Goal: Check status: Check status

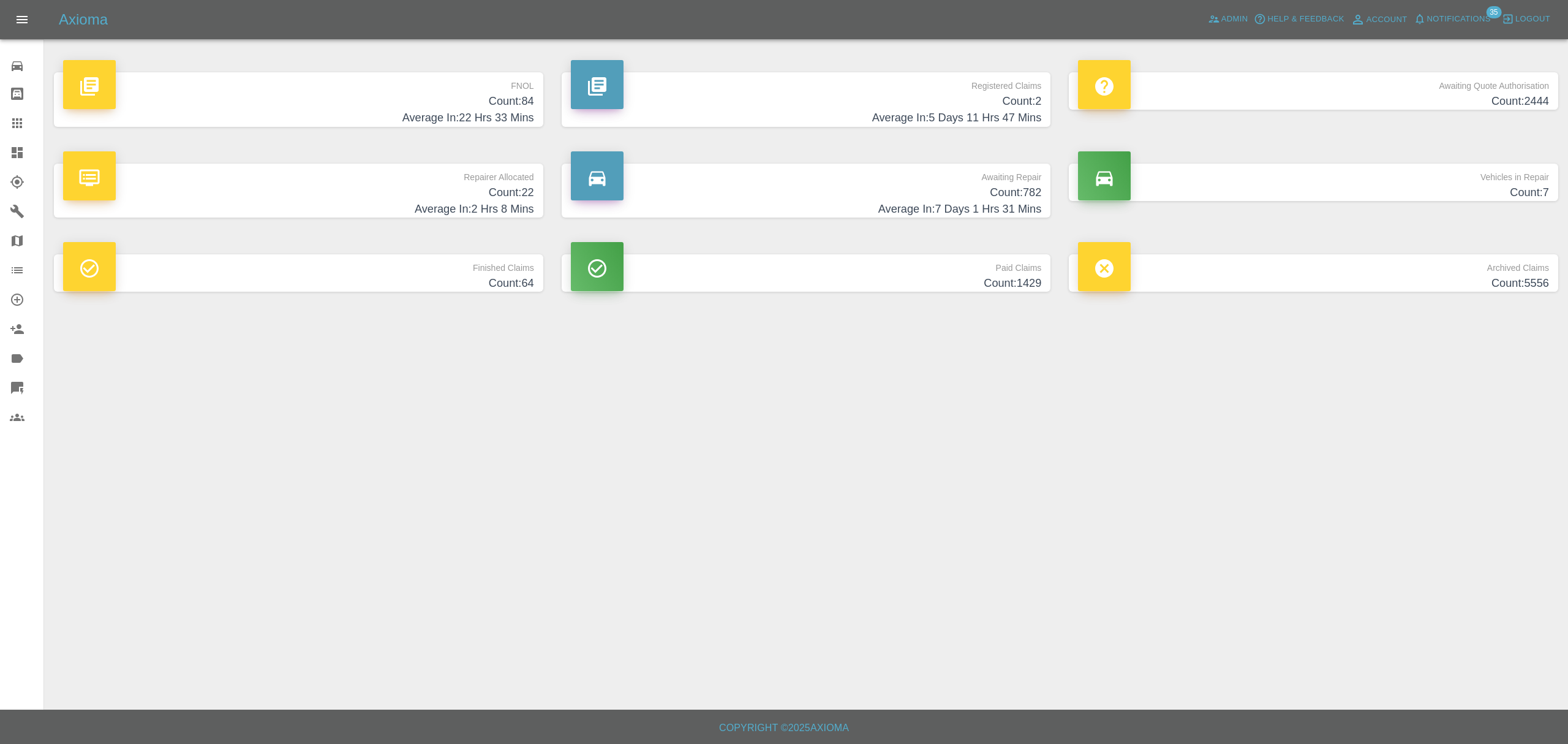
click at [449, 79] on p "FNOL" at bounding box center [299, 83] width 471 height 21
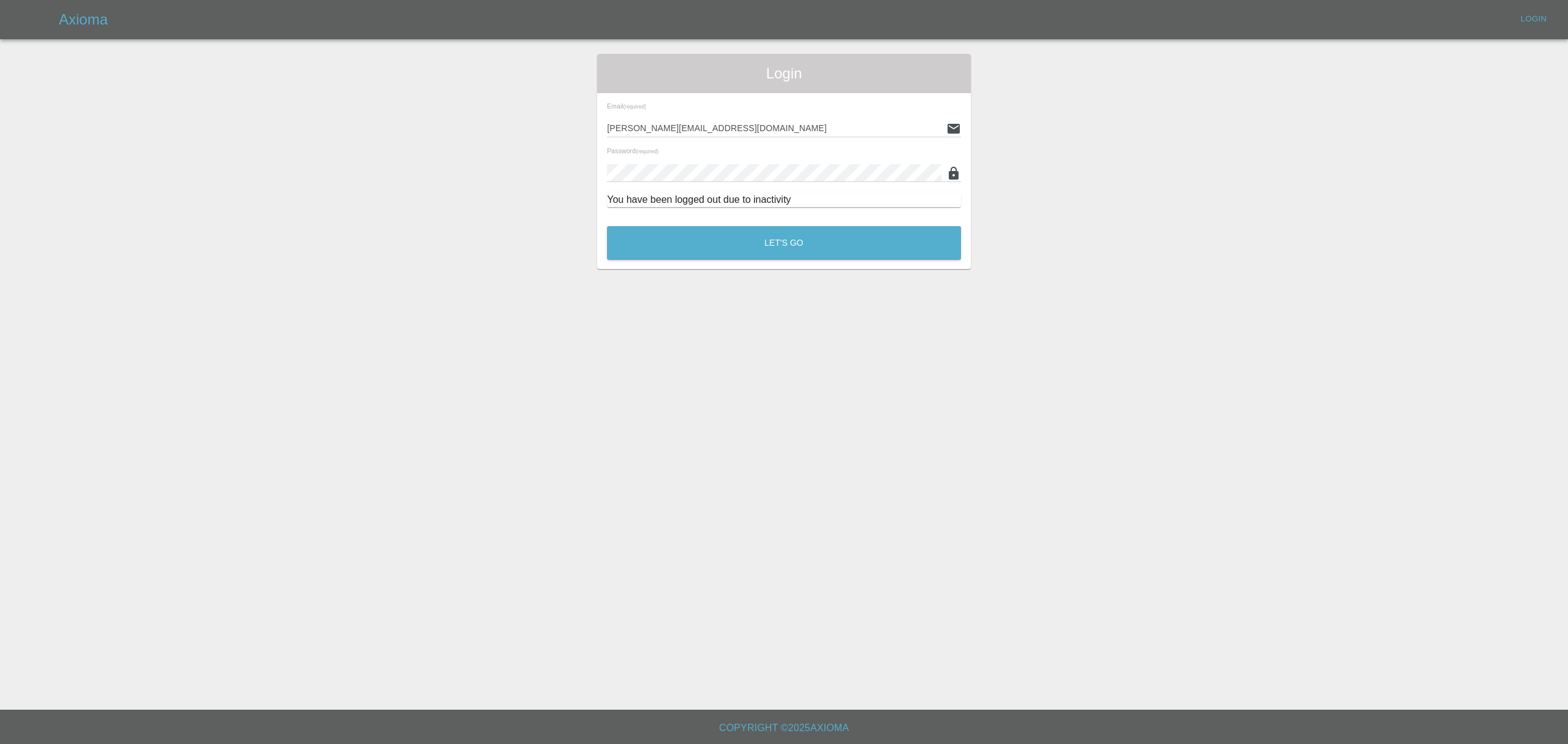
click at [756, 224] on div "Let's Go" at bounding box center [784, 240] width 355 height 46
click at [753, 238] on button "Let's Go" at bounding box center [784, 242] width 354 height 34
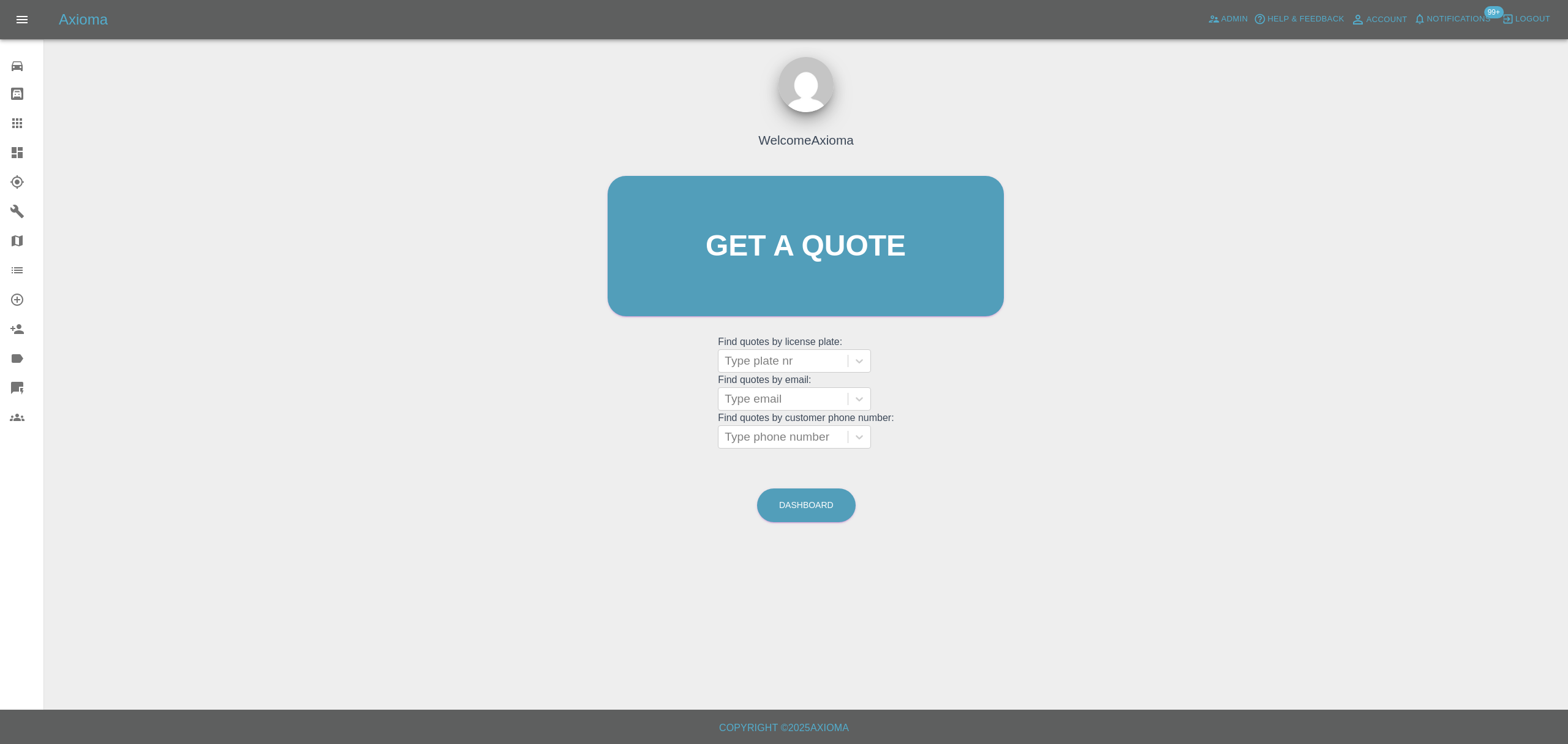
drag, startPoint x: 13, startPoint y: 156, endPoint x: 167, endPoint y: 153, distance: 154.0
click at [15, 156] on icon at bounding box center [17, 152] width 11 height 11
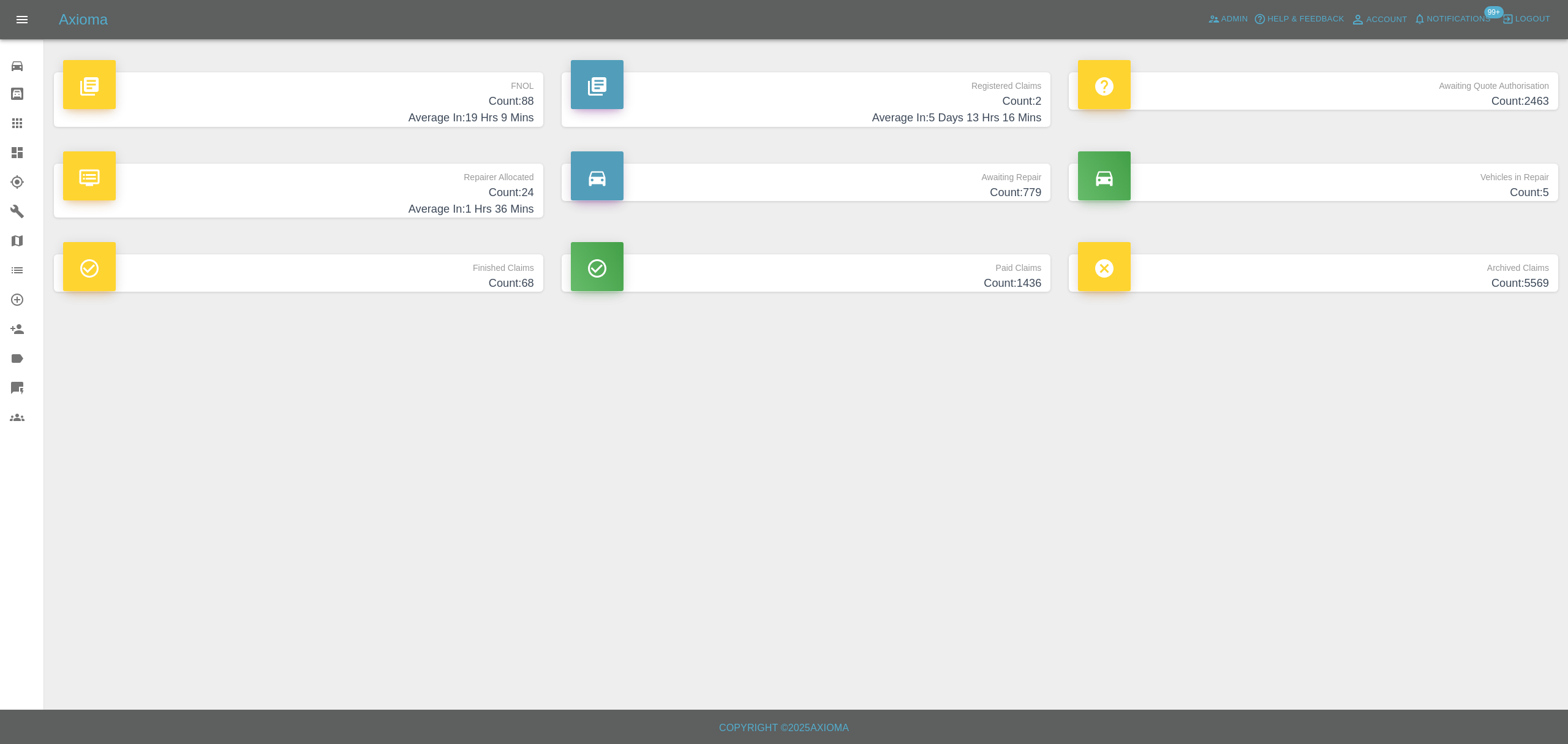
click at [390, 108] on h4 "Count: 88" at bounding box center [299, 101] width 471 height 16
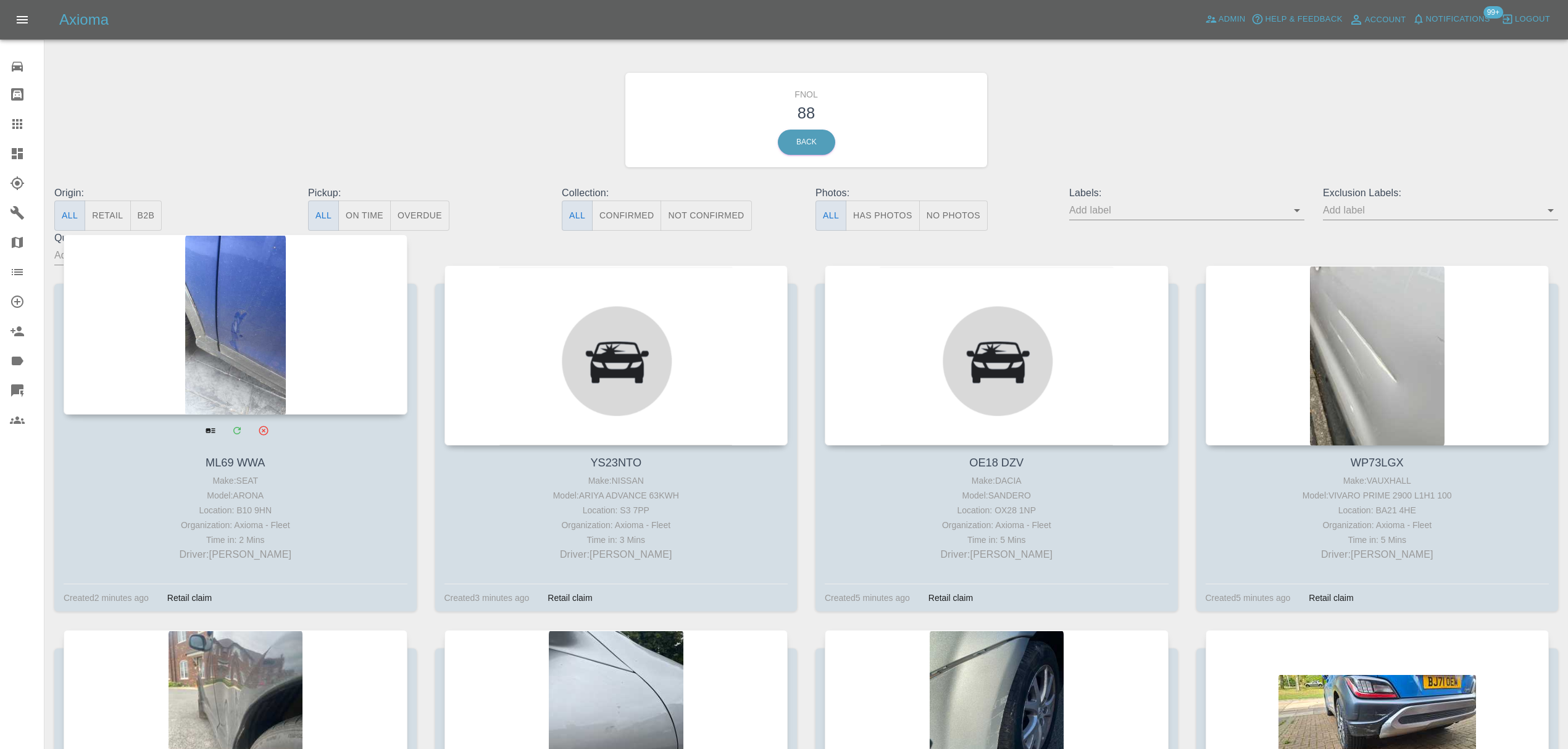
click at [348, 299] on div at bounding box center [236, 324] width 344 height 180
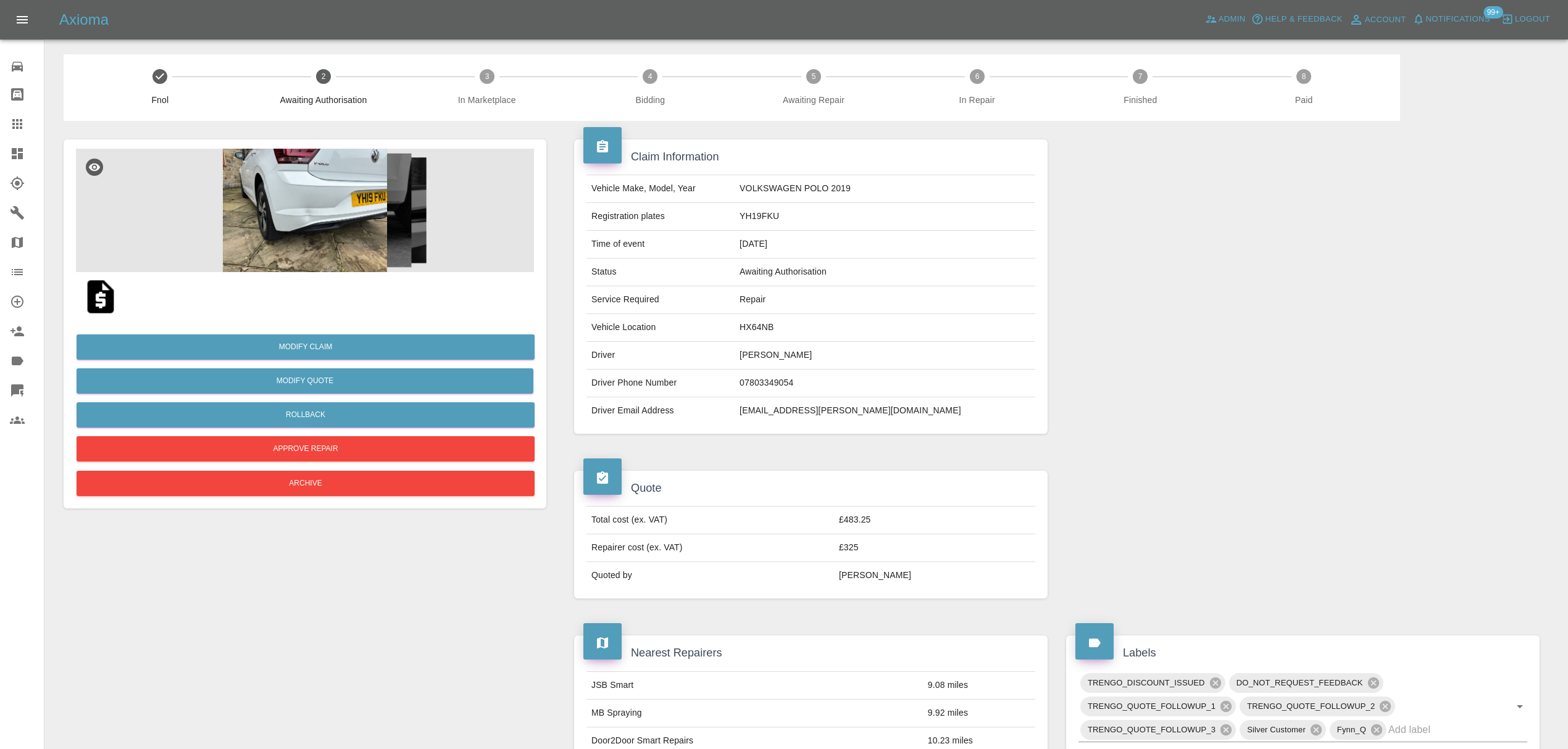
click at [345, 233] on img at bounding box center [305, 210] width 458 height 123
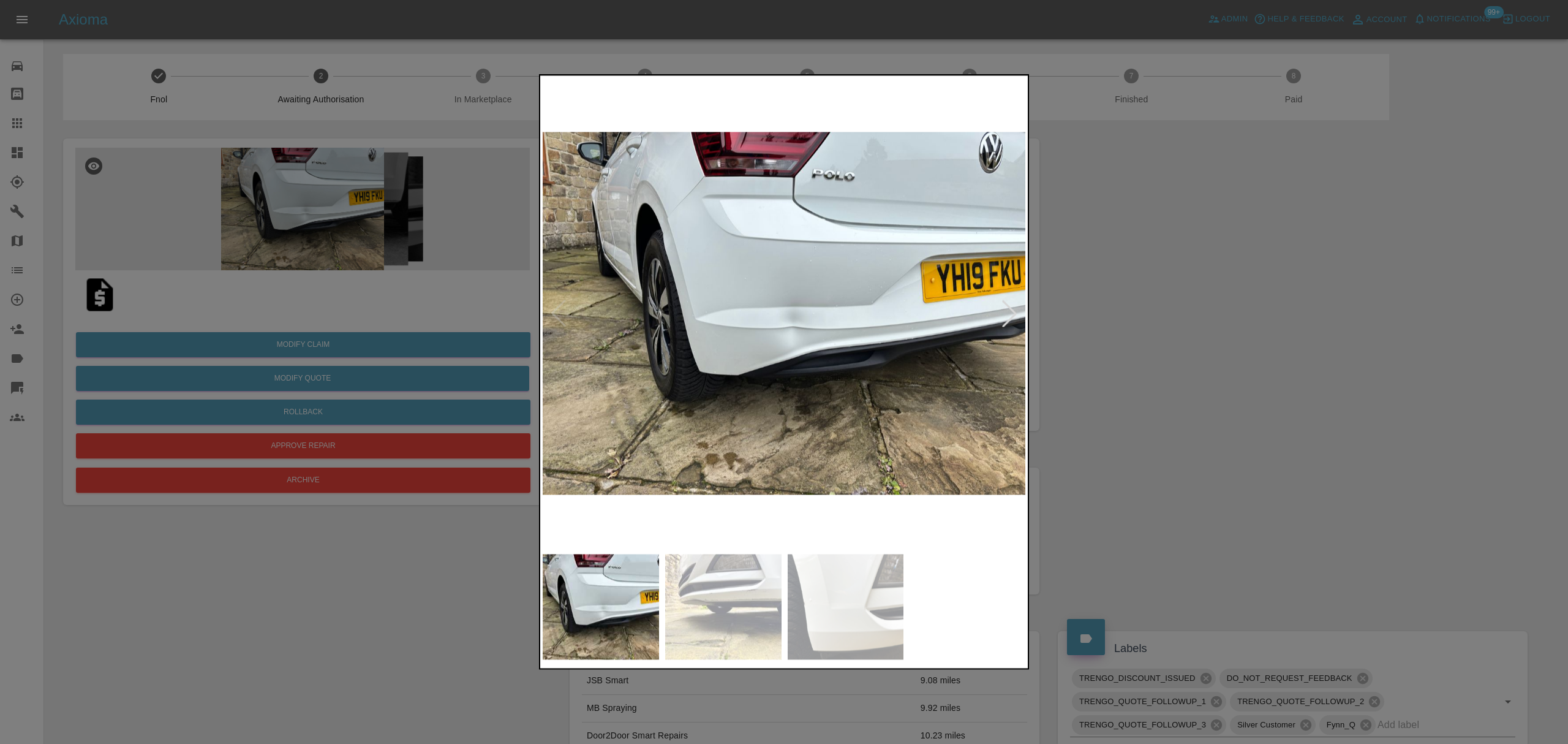
click at [1014, 314] on div at bounding box center [1009, 313] width 27 height 27
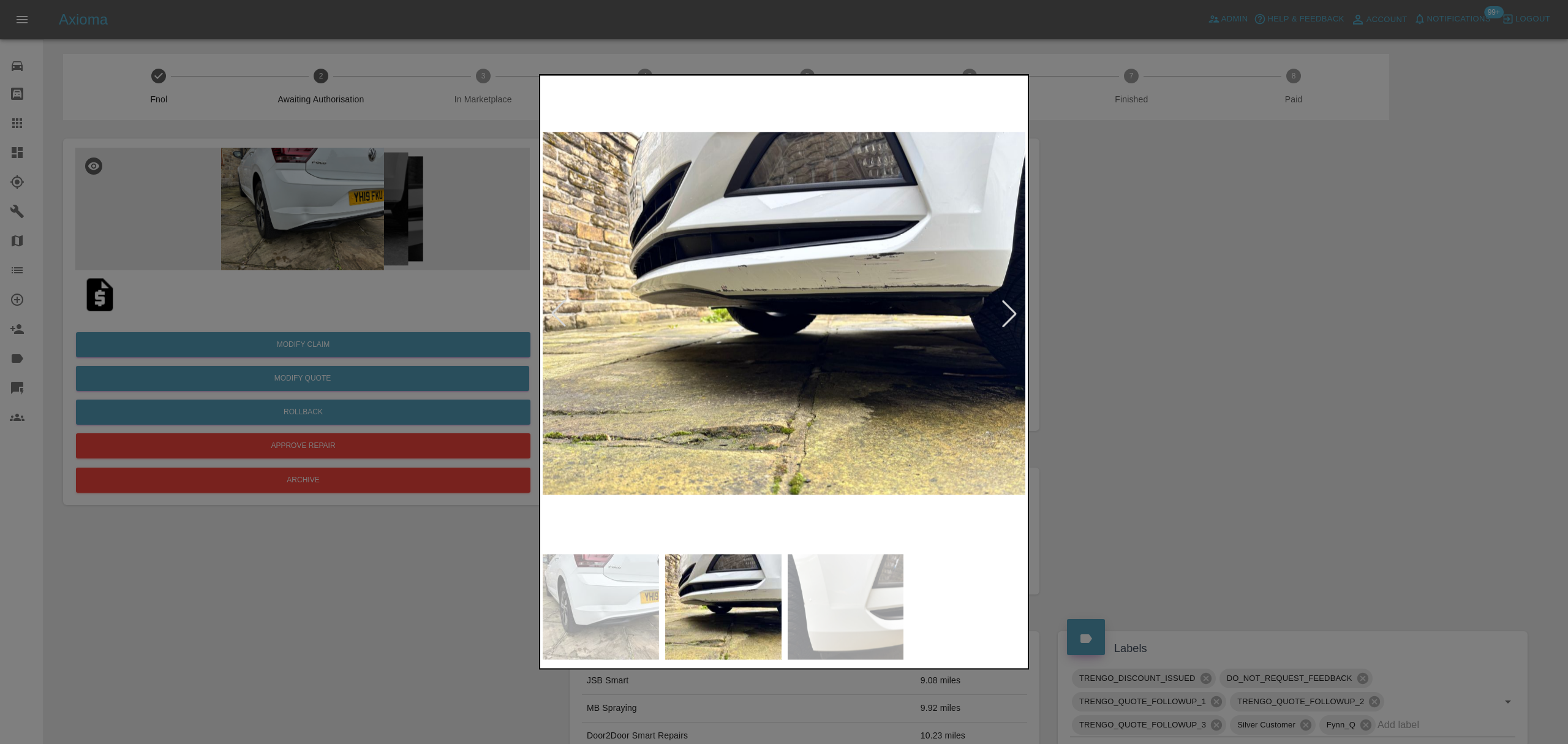
click at [1014, 314] on div at bounding box center [1009, 313] width 27 height 27
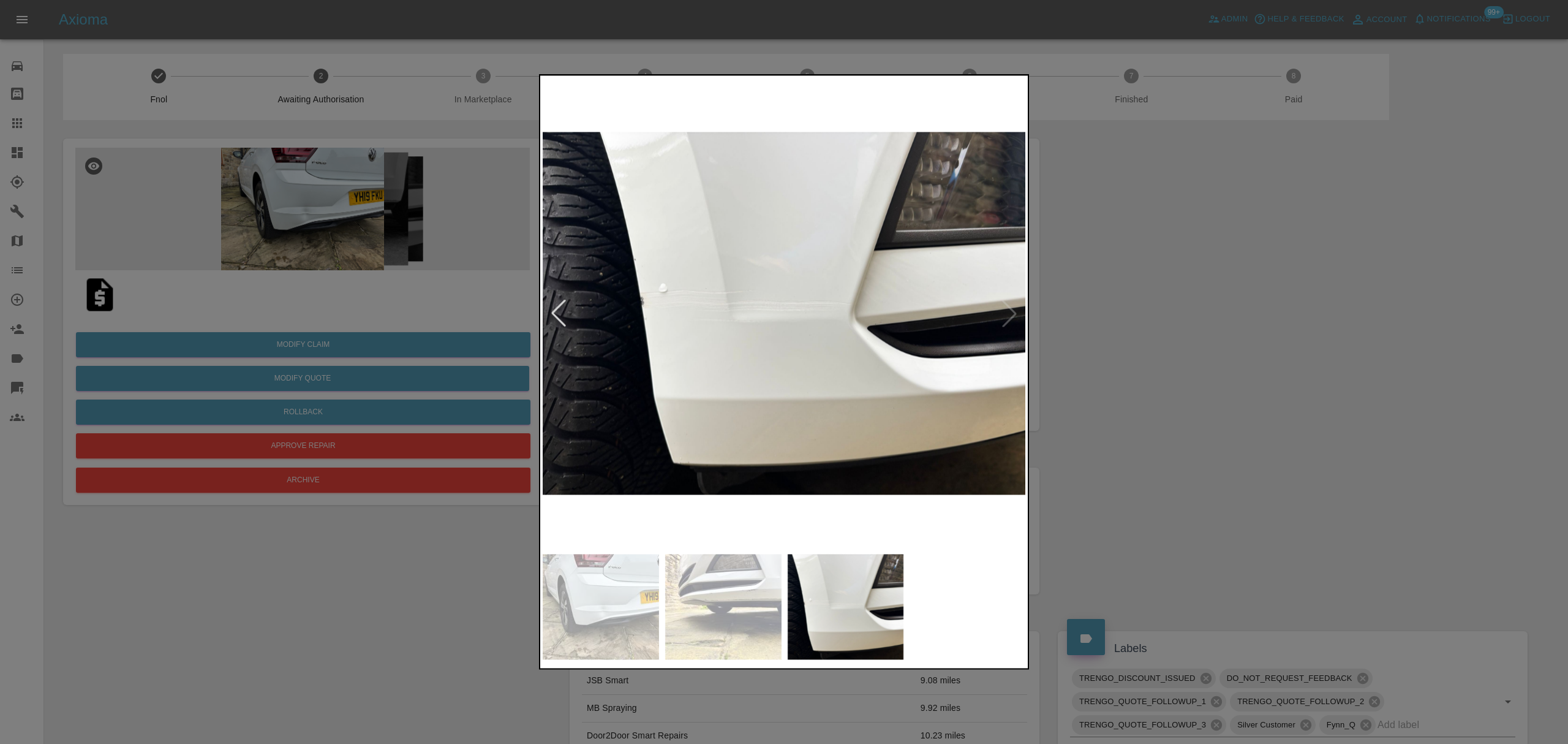
click at [1182, 309] on div at bounding box center [784, 372] width 1568 height 744
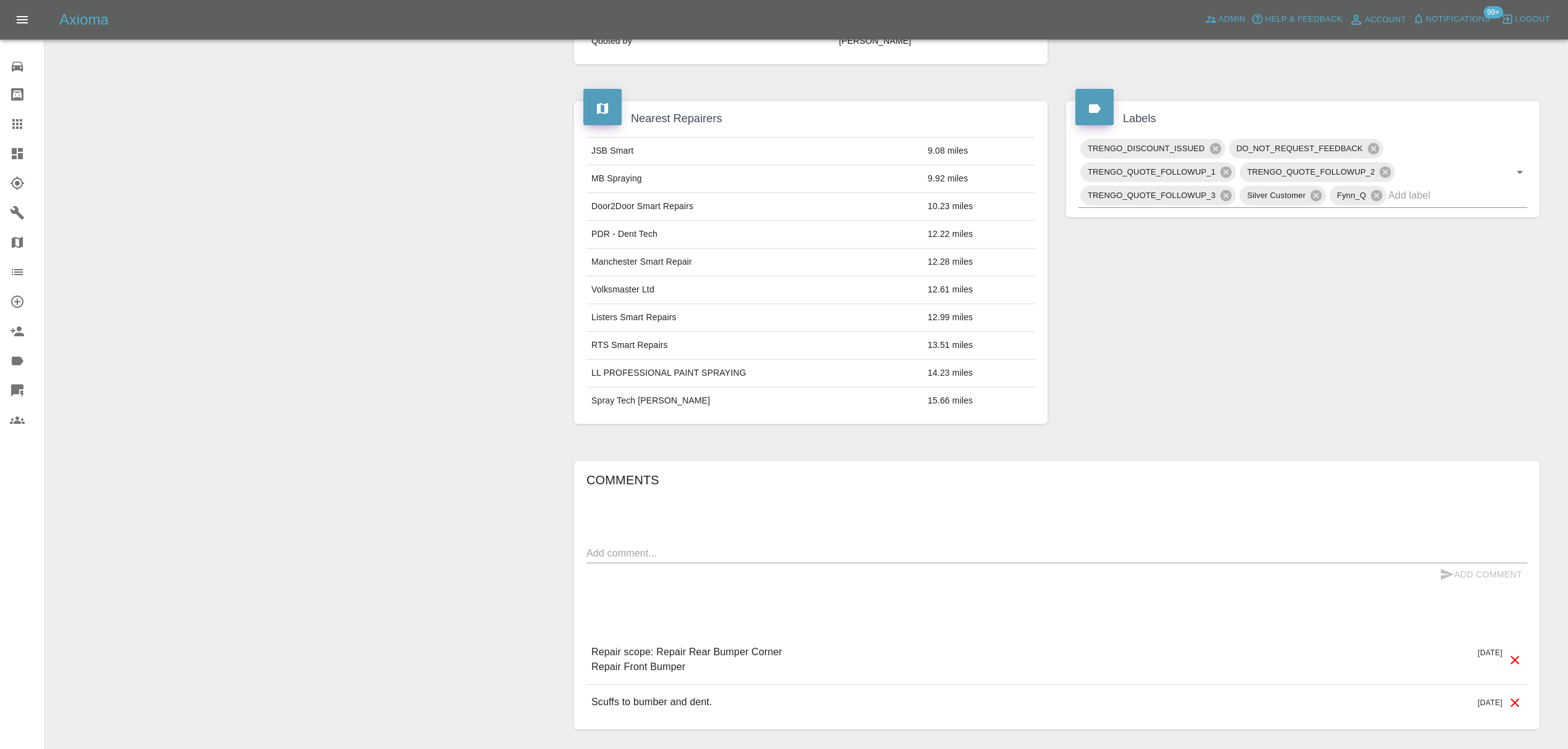
scroll to position [536, 0]
click at [907, 468] on div "Comments x Add Comment Repair scope: Repair Rear Bumper Corner Repair Front Bum…" at bounding box center [1057, 594] width 966 height 269
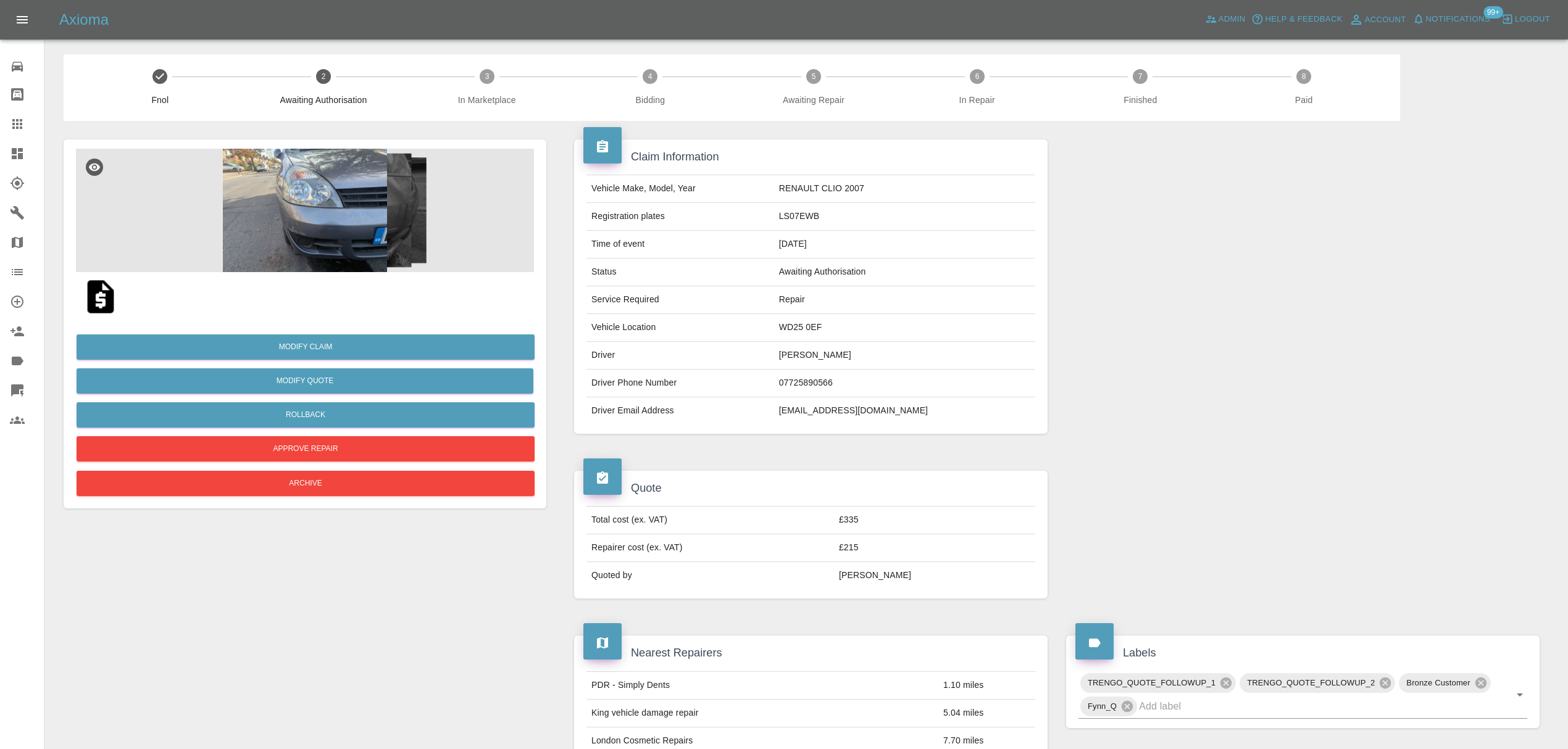
click at [301, 201] on img at bounding box center [305, 210] width 458 height 123
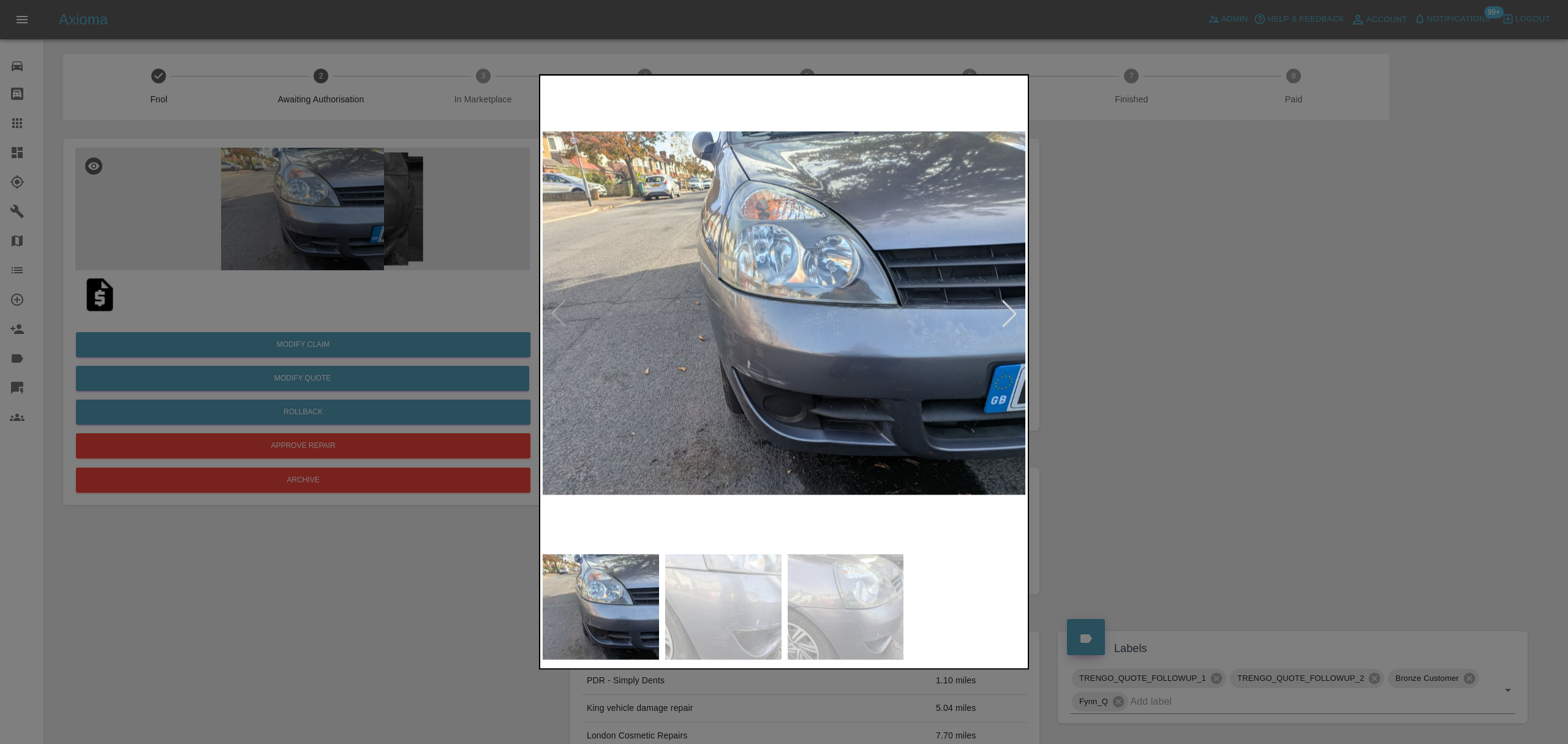
click at [1005, 309] on div at bounding box center [1009, 313] width 27 height 27
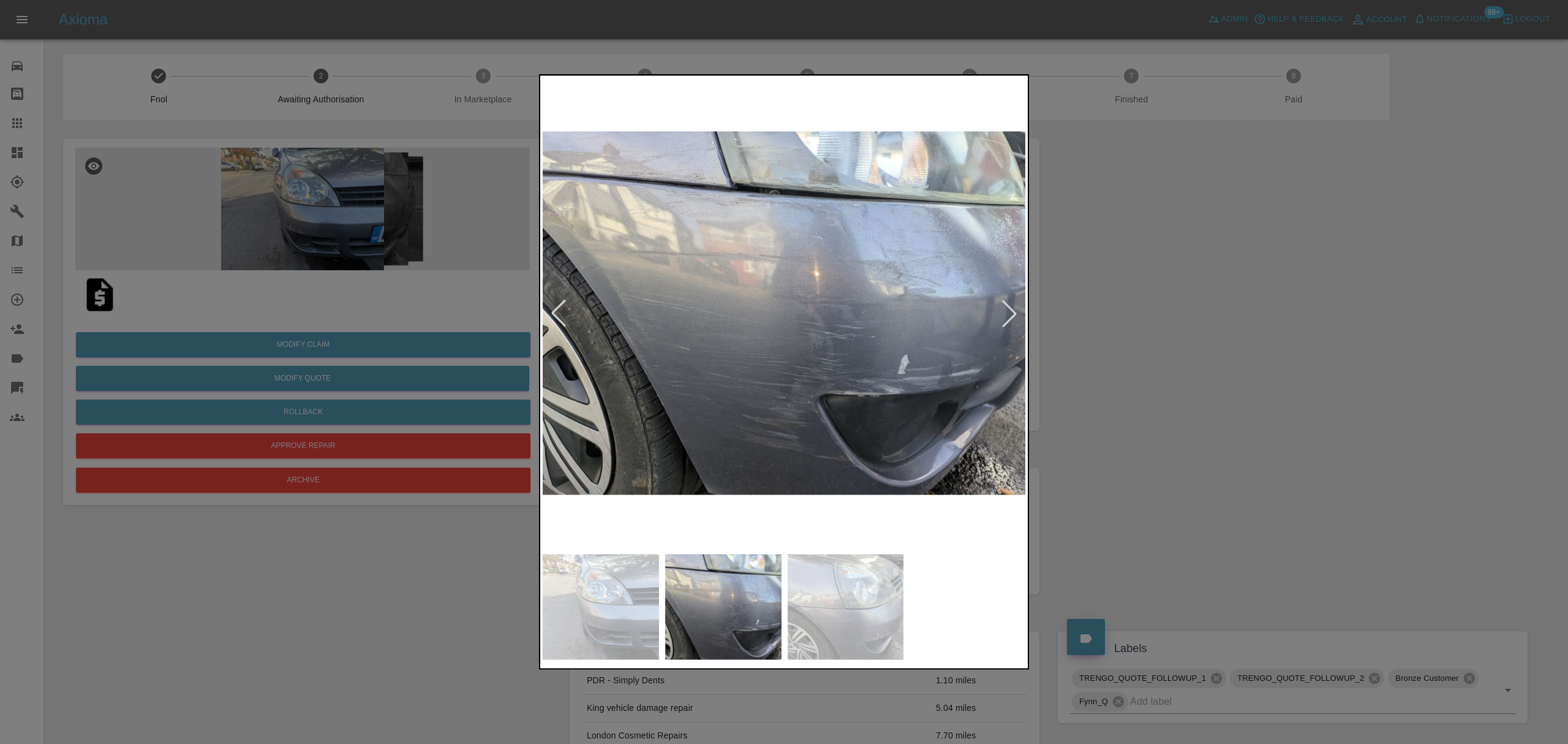
click at [1133, 306] on div at bounding box center [784, 372] width 1568 height 744
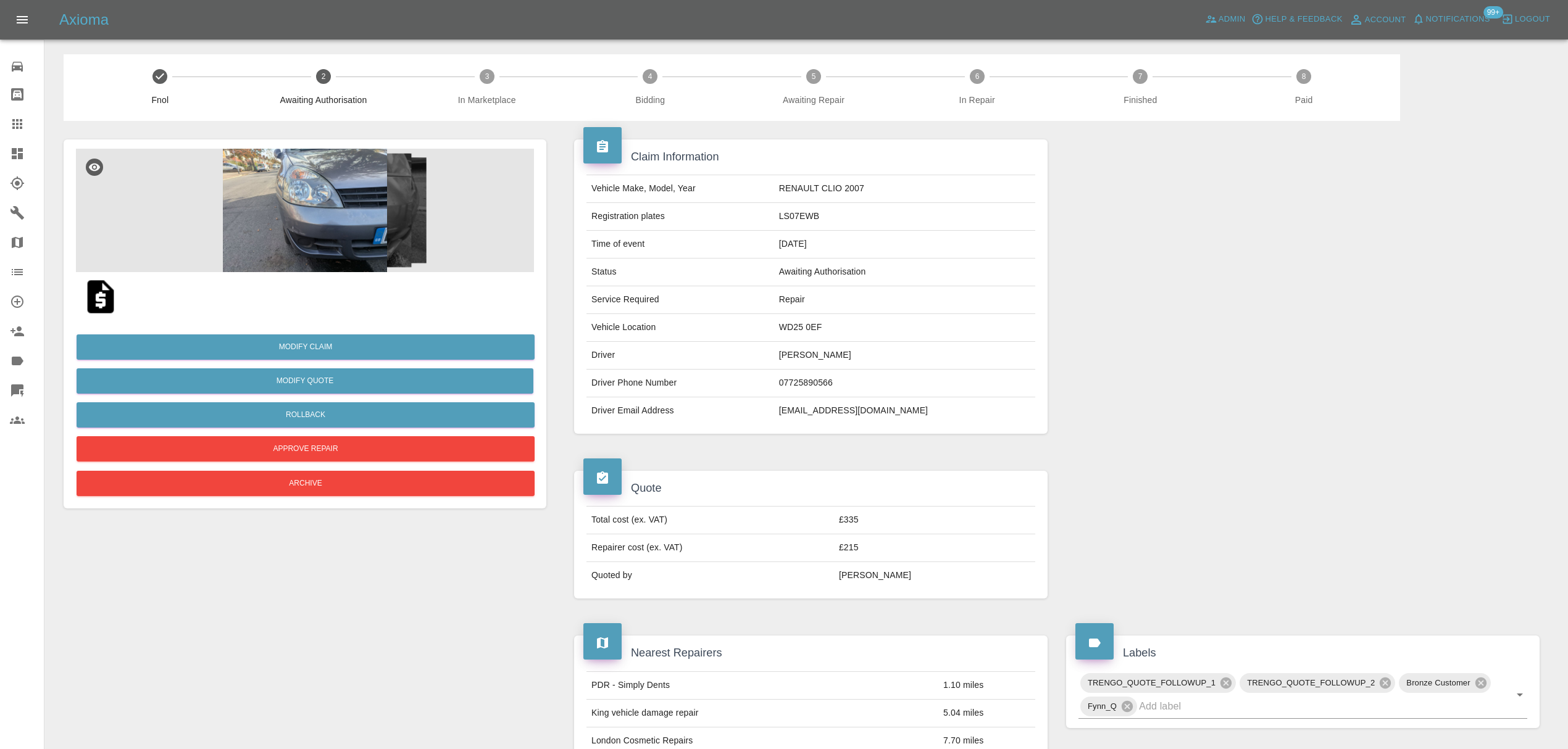
click at [295, 209] on img at bounding box center [305, 210] width 458 height 123
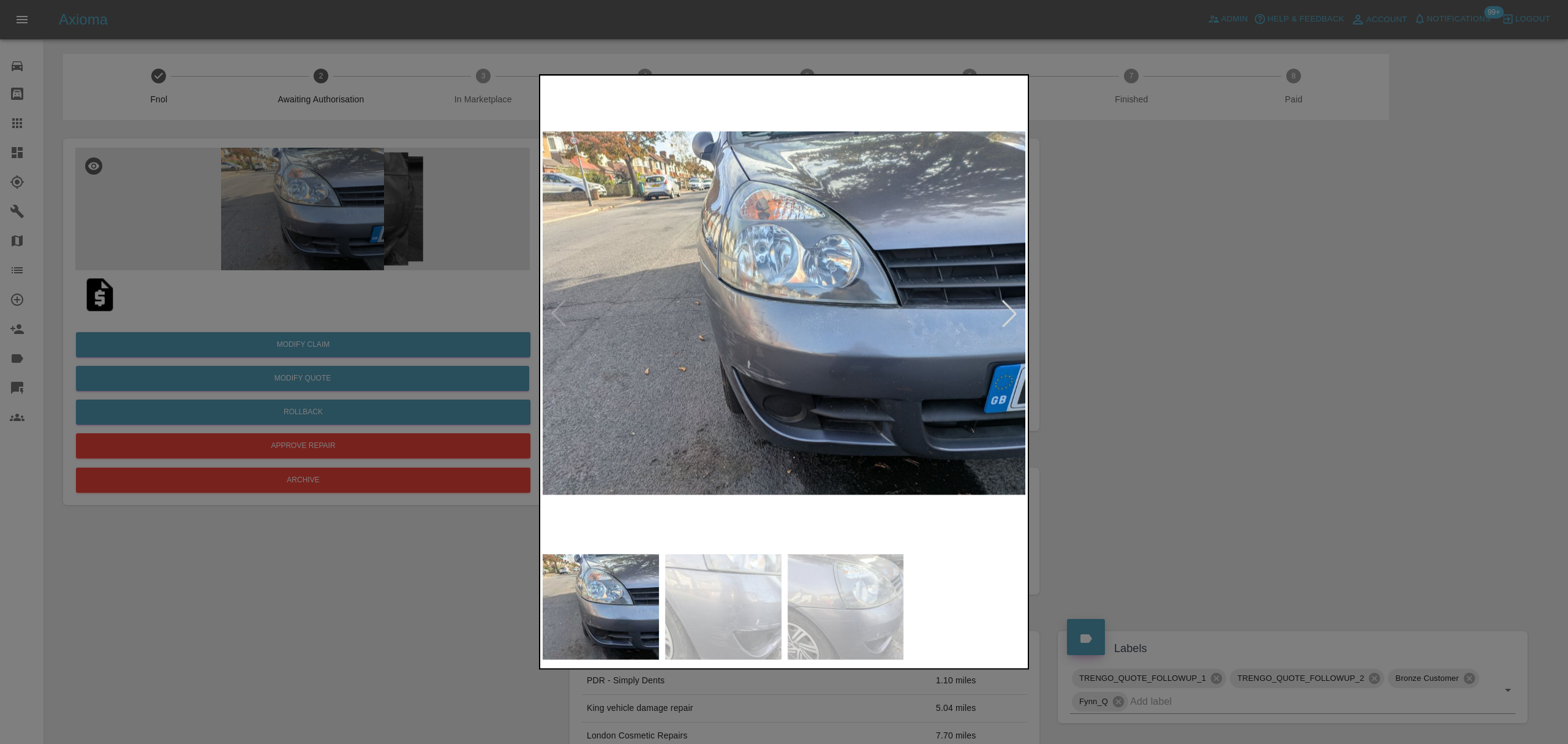
click at [1015, 315] on div at bounding box center [1009, 313] width 27 height 27
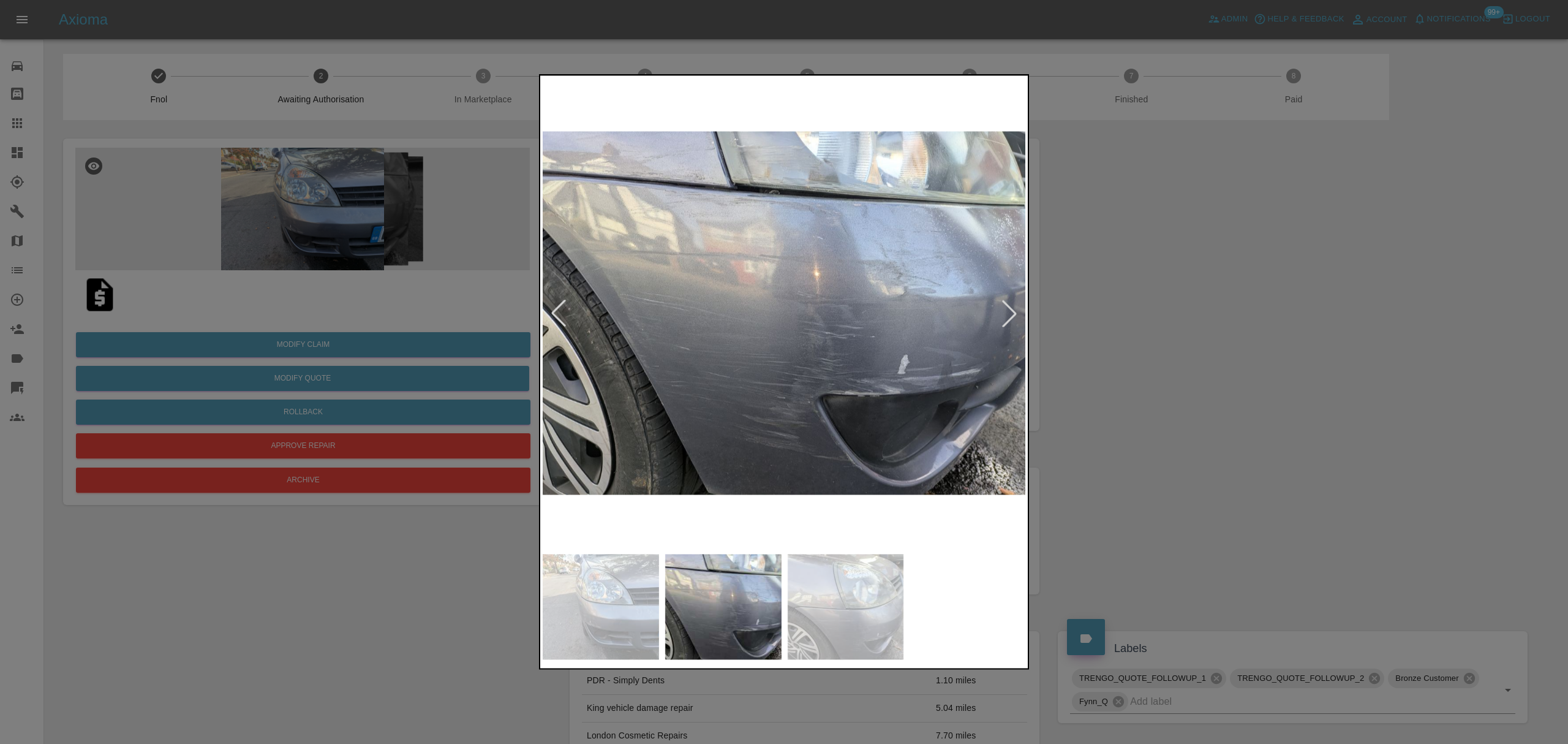
click at [1015, 315] on div at bounding box center [1009, 313] width 27 height 27
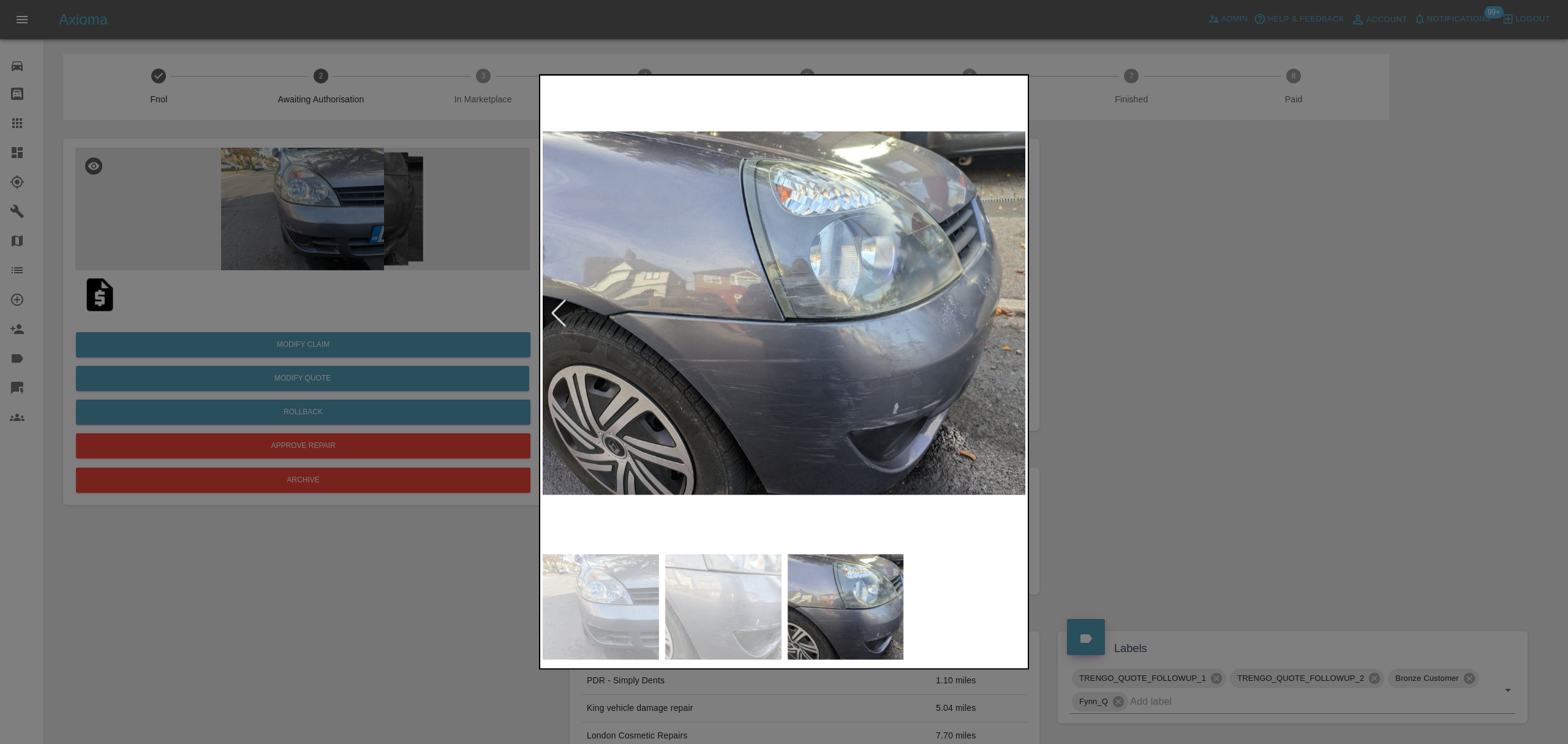
click at [1087, 315] on div at bounding box center [784, 372] width 1568 height 744
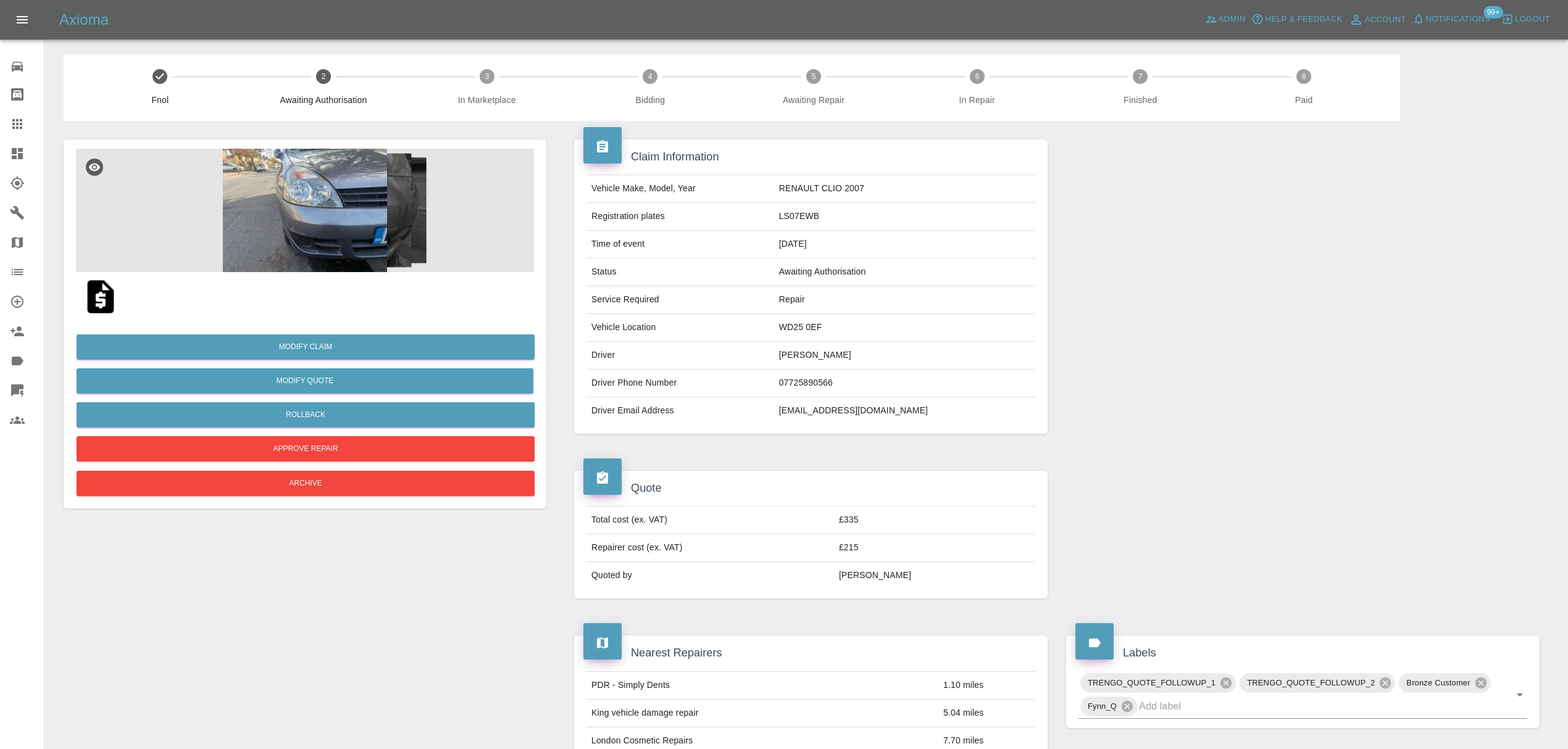
click at [295, 173] on img at bounding box center [305, 210] width 458 height 123
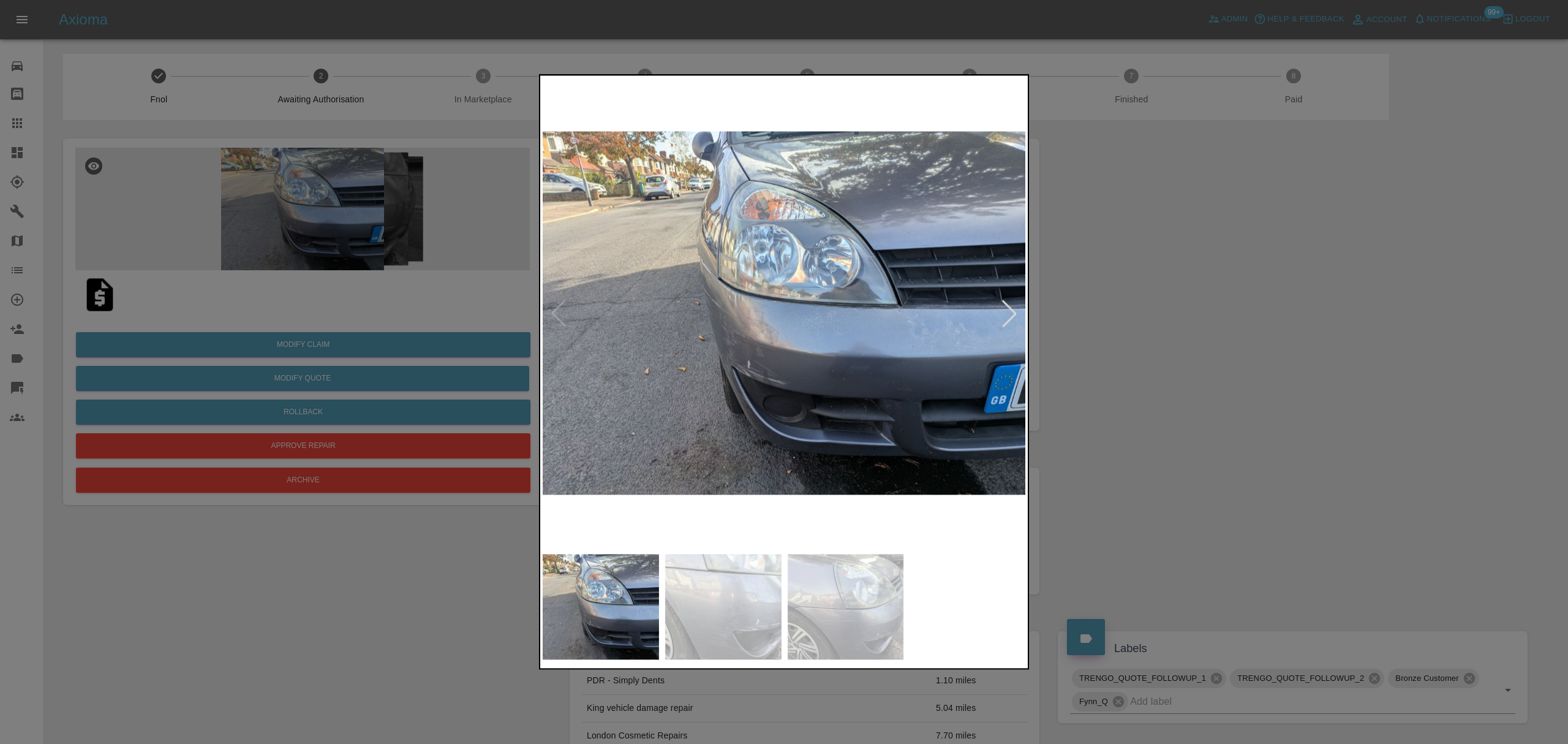
click at [1010, 305] on div at bounding box center [1009, 313] width 27 height 27
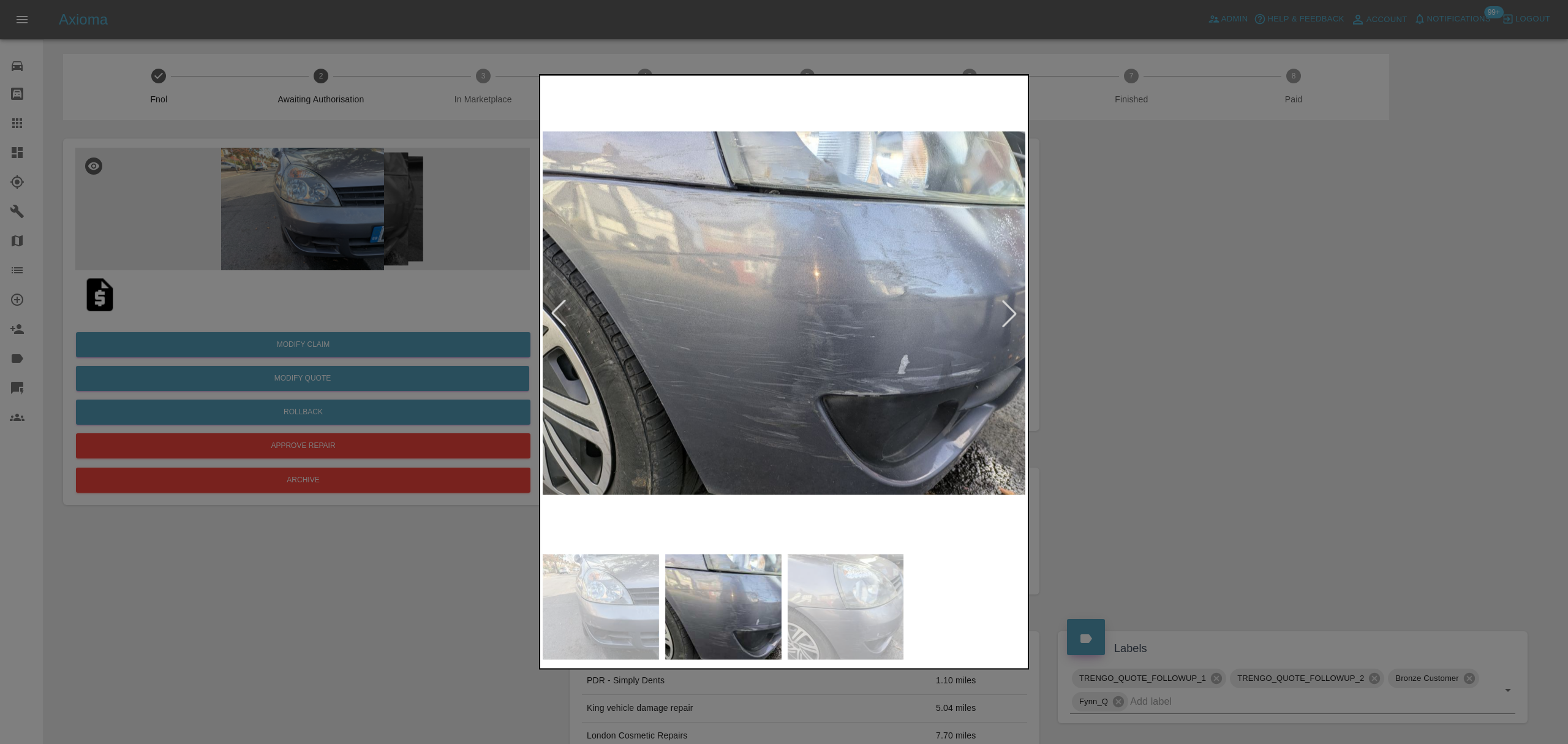
click at [1010, 305] on div at bounding box center [1009, 313] width 27 height 27
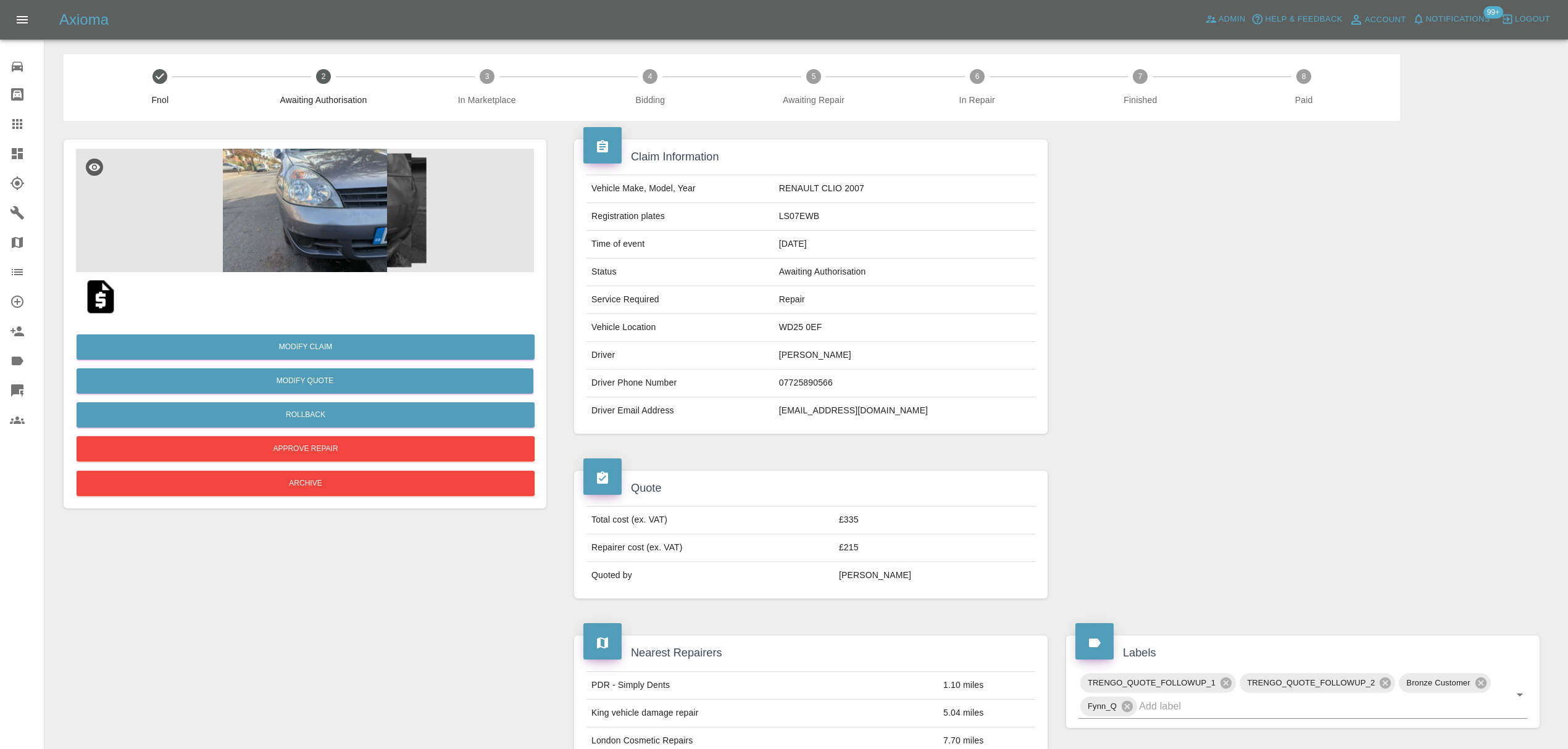
click at [279, 227] on img at bounding box center [305, 210] width 458 height 123
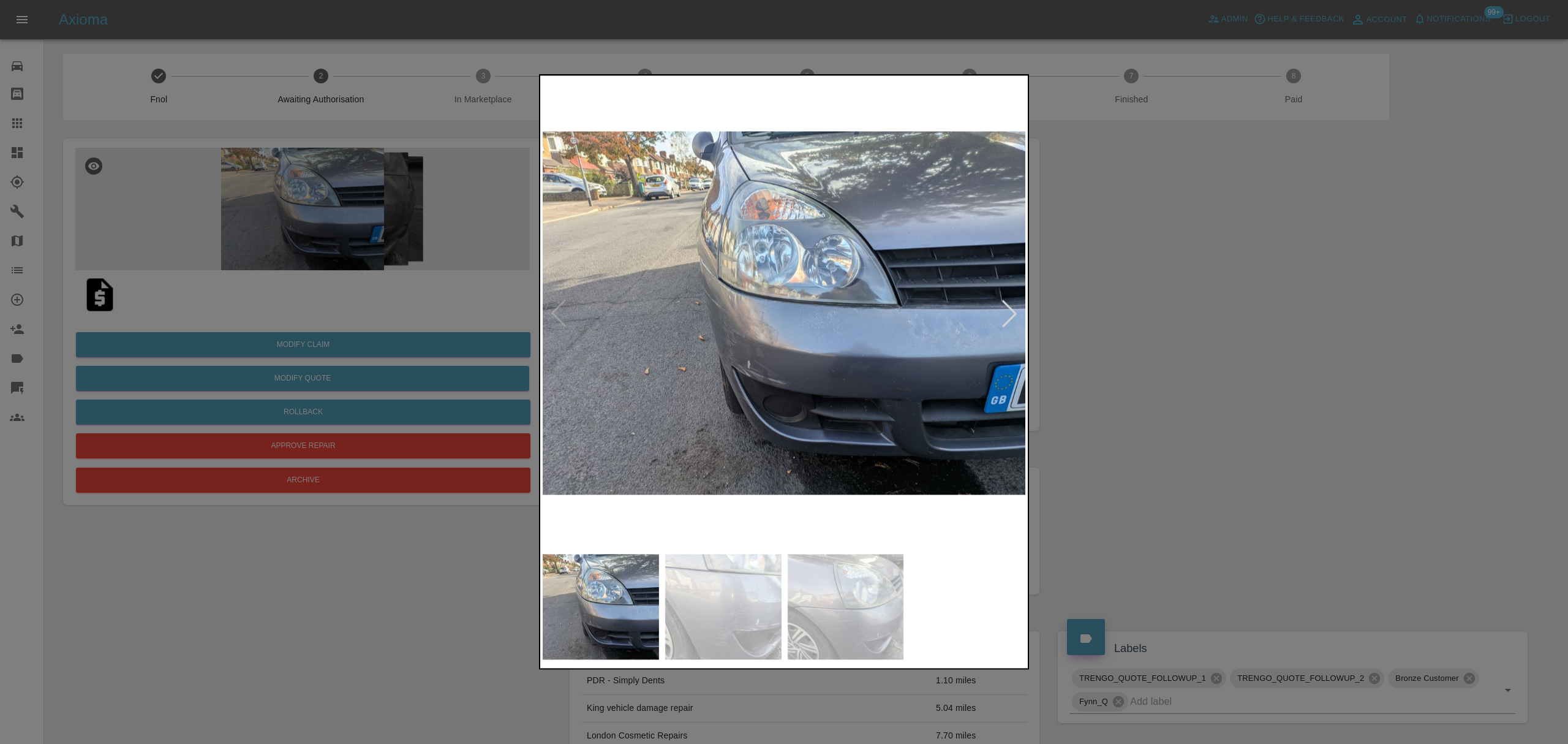
click at [1014, 303] on div at bounding box center [1009, 313] width 27 height 27
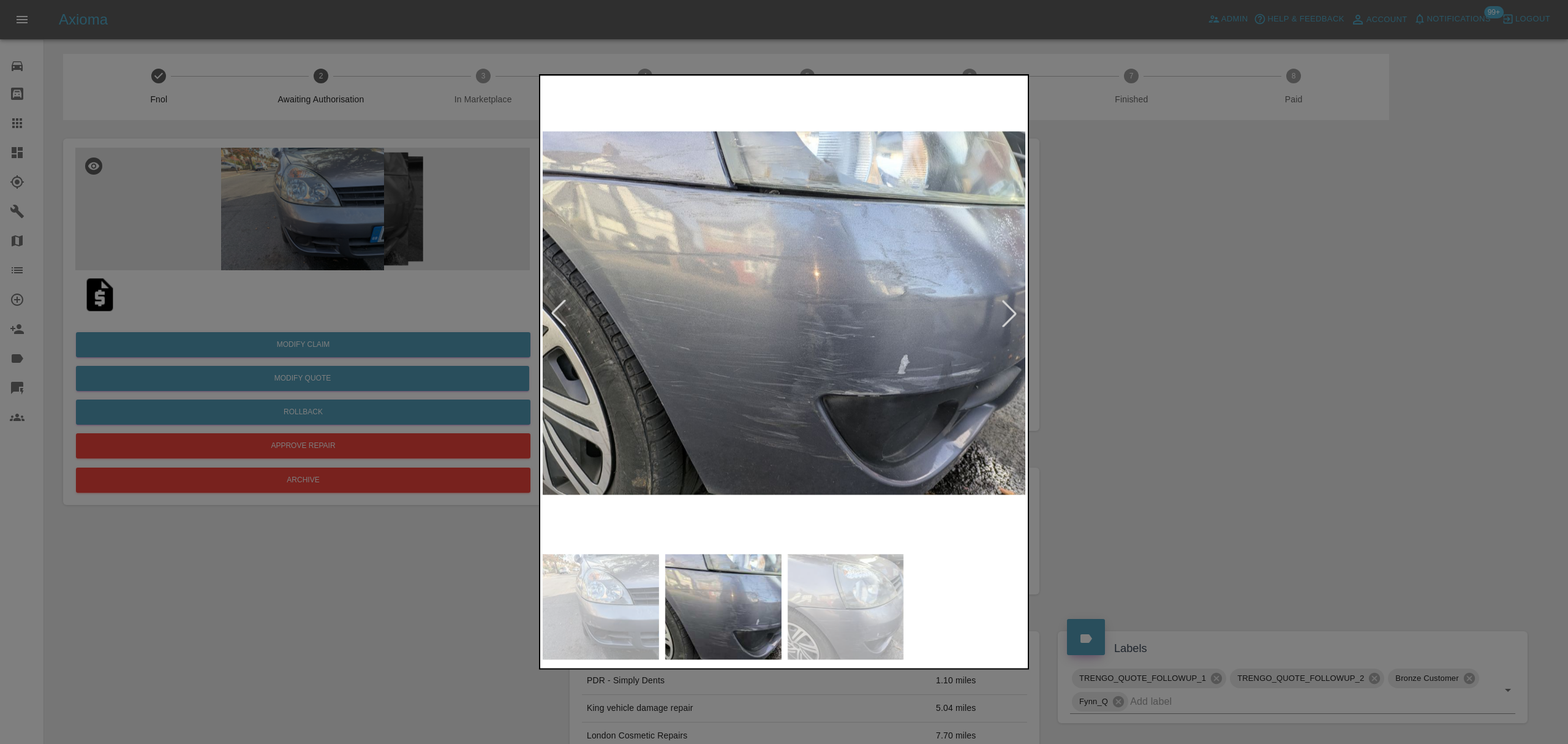
click at [1014, 303] on div at bounding box center [1009, 313] width 27 height 27
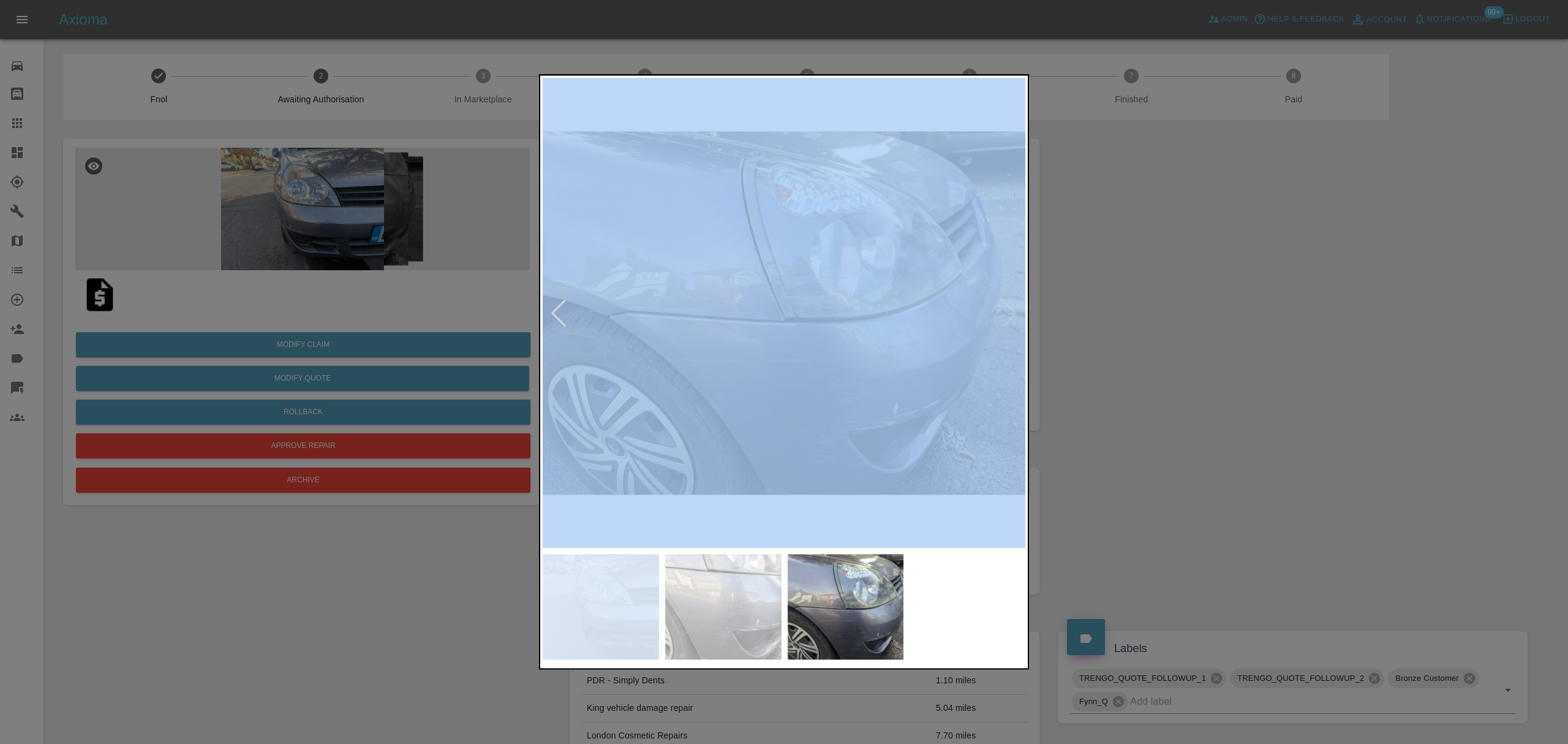
click at [882, 297] on img at bounding box center [784, 312] width 484 height 470
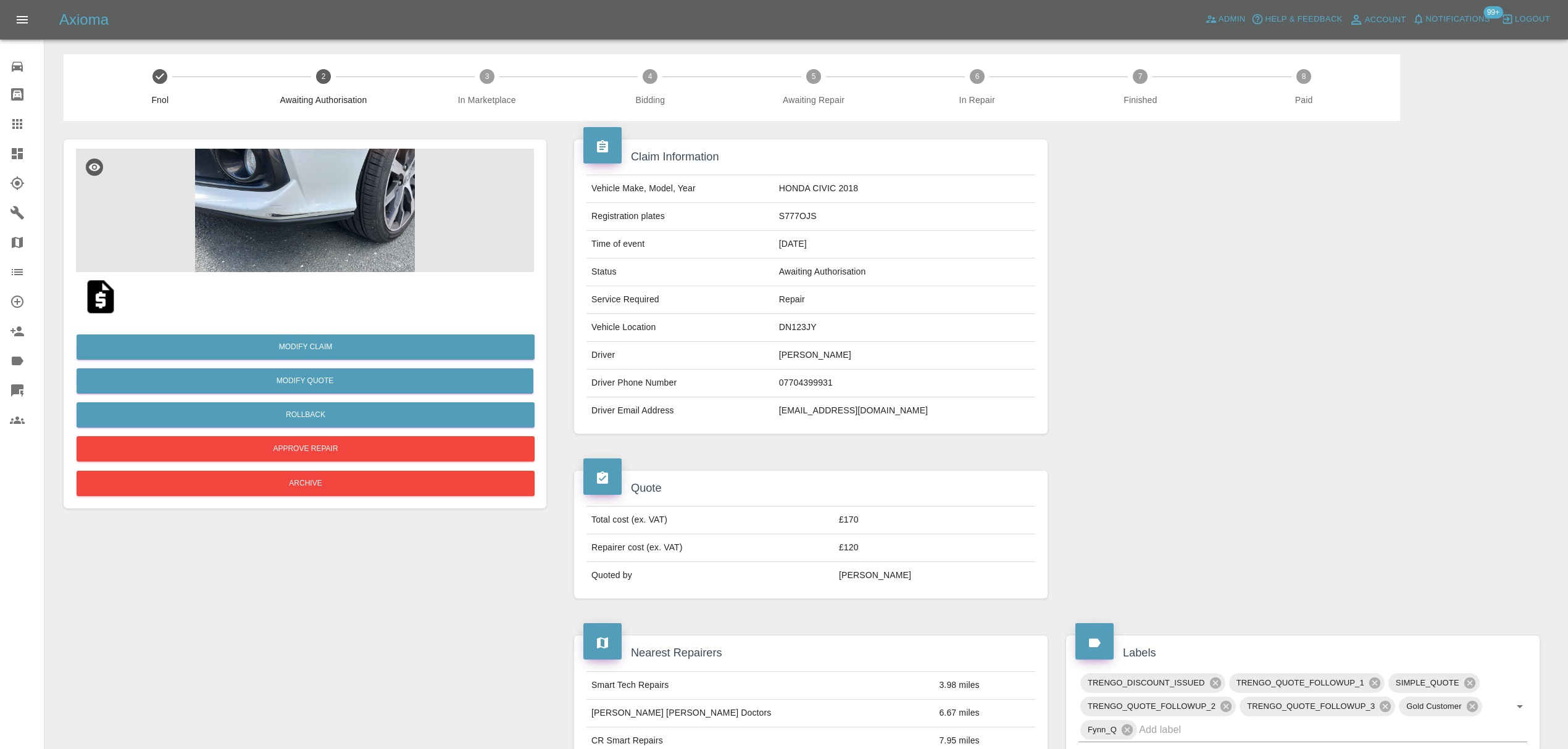
click at [348, 203] on img at bounding box center [305, 210] width 458 height 123
click at [92, 302] on img at bounding box center [101, 296] width 40 height 40
